Goal: Navigation & Orientation: Find specific page/section

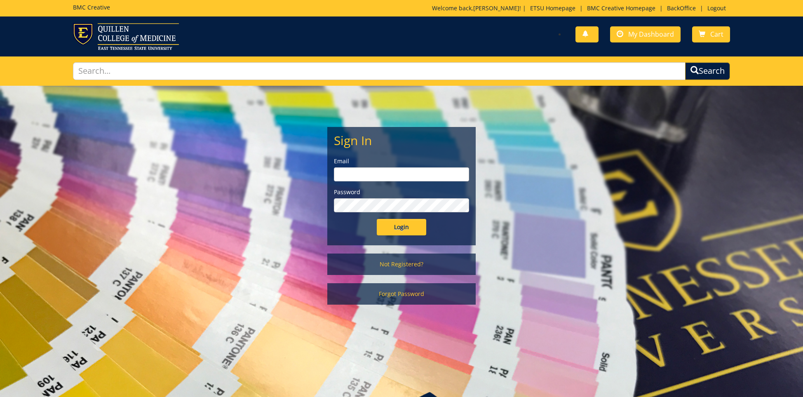
type input "ares@etsu.edu"
click at [411, 228] on input "Login" at bounding box center [401, 227] width 49 height 16
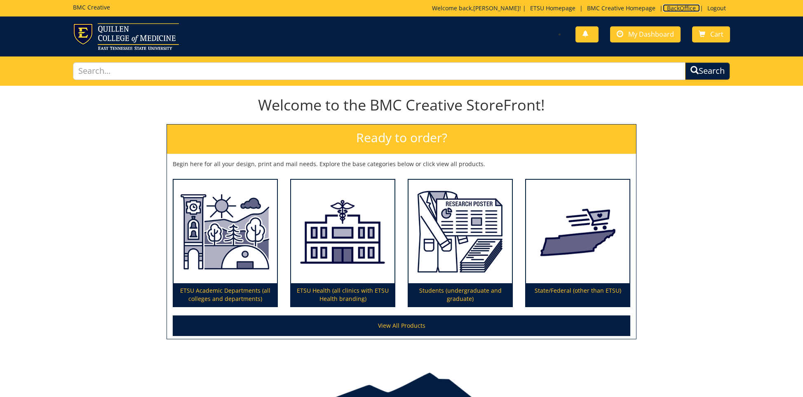
click at [680, 5] on link "BackOffice" at bounding box center [681, 8] width 37 height 8
